Goal: Information Seeking & Learning: Learn about a topic

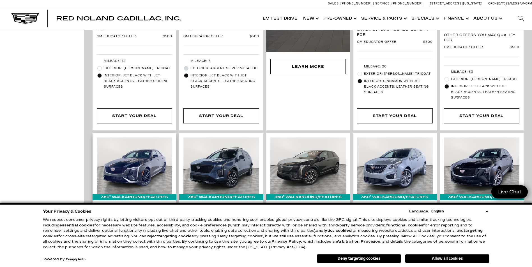
scroll to position [616, 0]
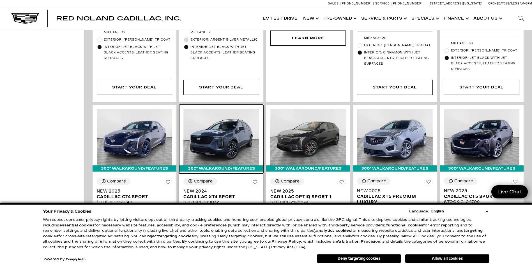
click at [218, 120] on img at bounding box center [220, 137] width 75 height 57
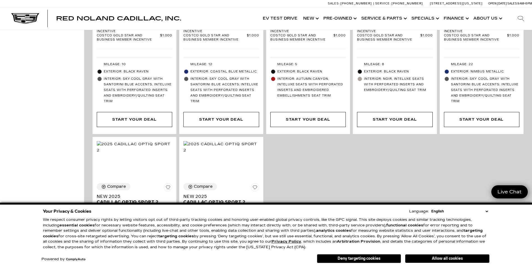
scroll to position [1177, 0]
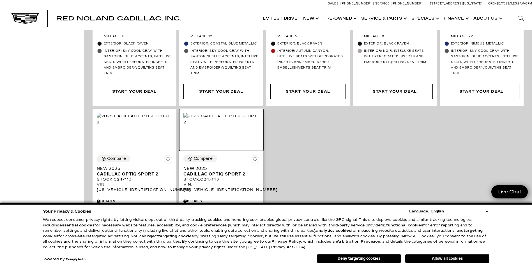
click at [239, 113] on img at bounding box center [220, 119] width 75 height 12
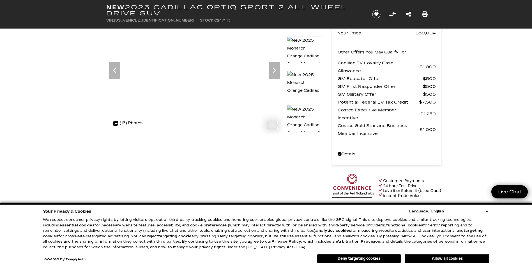
click at [114, 124] on icon at bounding box center [115, 123] width 7 height 7
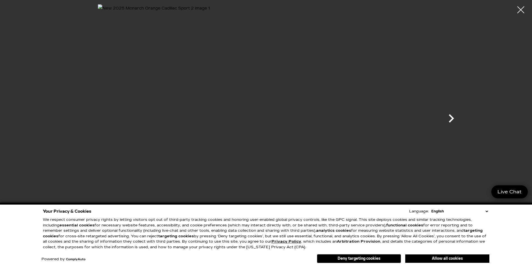
click at [449, 117] on icon "Next" at bounding box center [450, 118] width 17 height 17
click at [453, 117] on icon "Next" at bounding box center [450, 118] width 17 height 17
click at [455, 118] on icon "Next" at bounding box center [450, 118] width 17 height 17
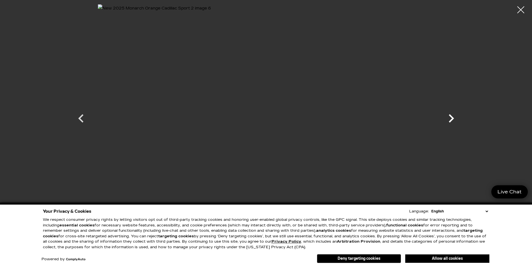
click at [453, 120] on icon "Next" at bounding box center [450, 118] width 17 height 17
click at [450, 123] on icon "Next" at bounding box center [450, 118] width 17 height 17
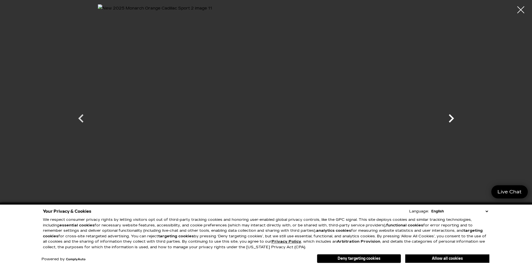
click at [450, 123] on icon "Next" at bounding box center [450, 118] width 17 height 17
